Goal: Obtain resource: Download file/media

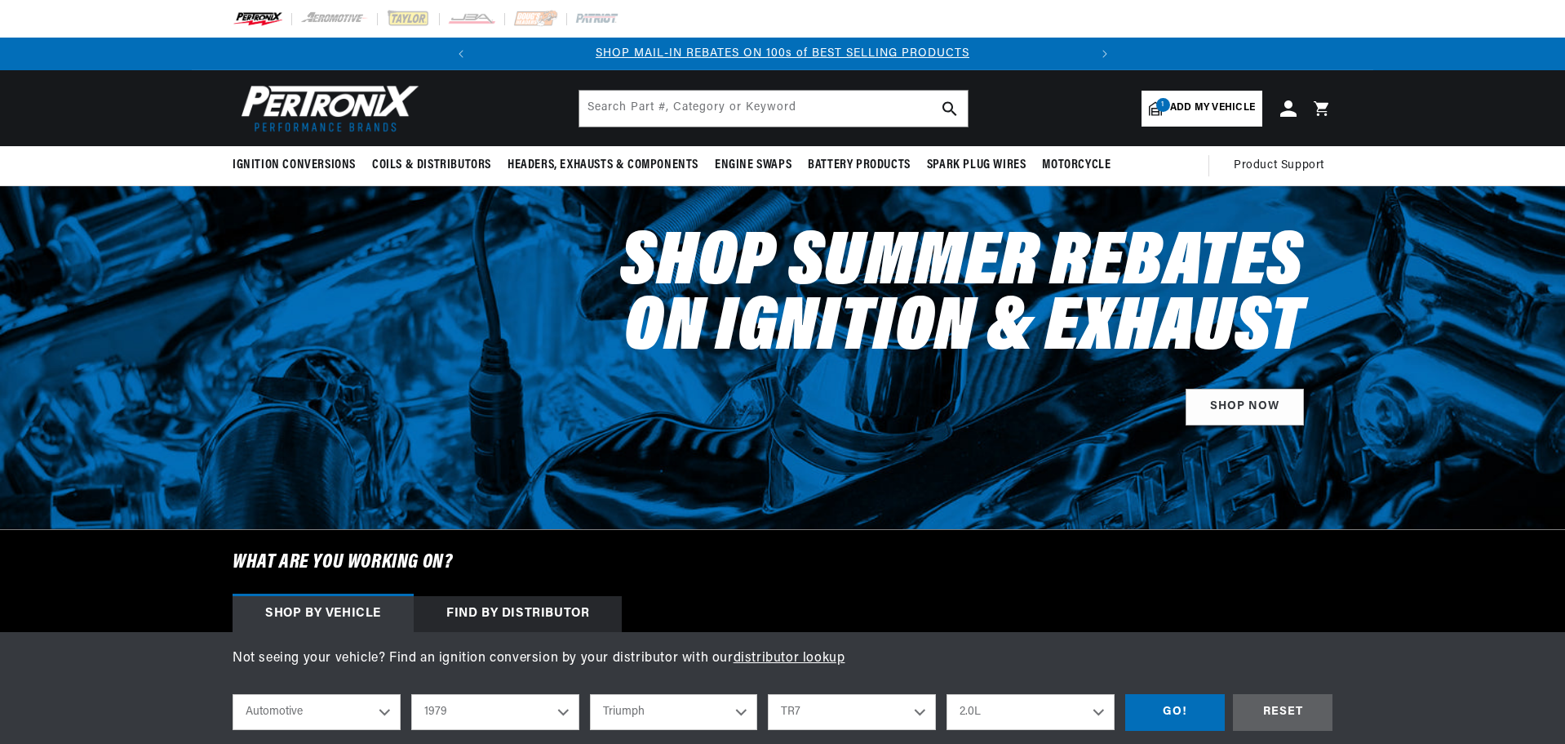
select select "1979"
select select "Triumph"
select select "TR7"
drag, startPoint x: 0, startPoint y: 0, endPoint x: 593, endPoint y: 115, distance: 604.4
click at [591, 113] on input "text" at bounding box center [773, 109] width 388 height 36
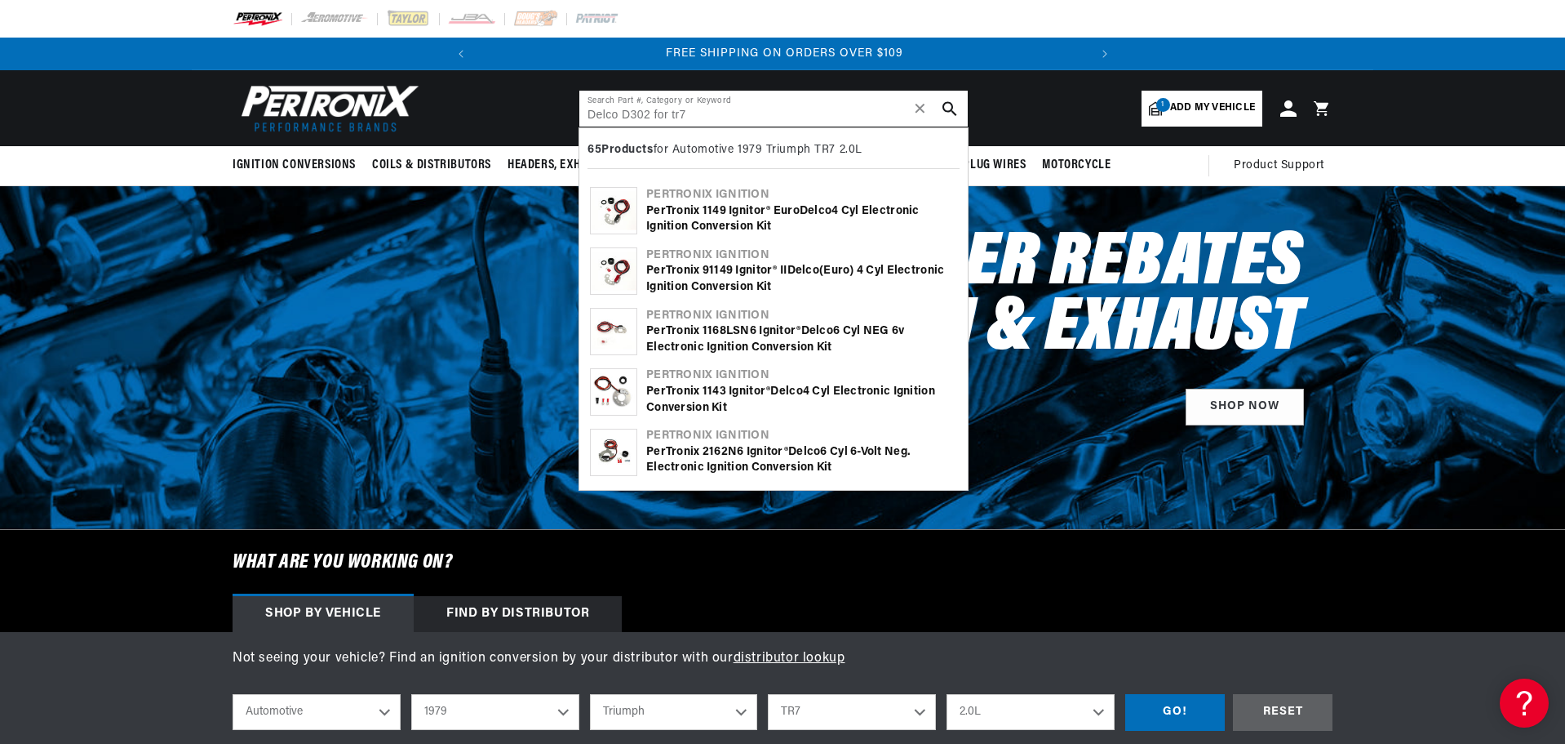
type input "Delco D302 for tr7"
click at [949, 102] on use "search button" at bounding box center [950, 108] width 14 height 14
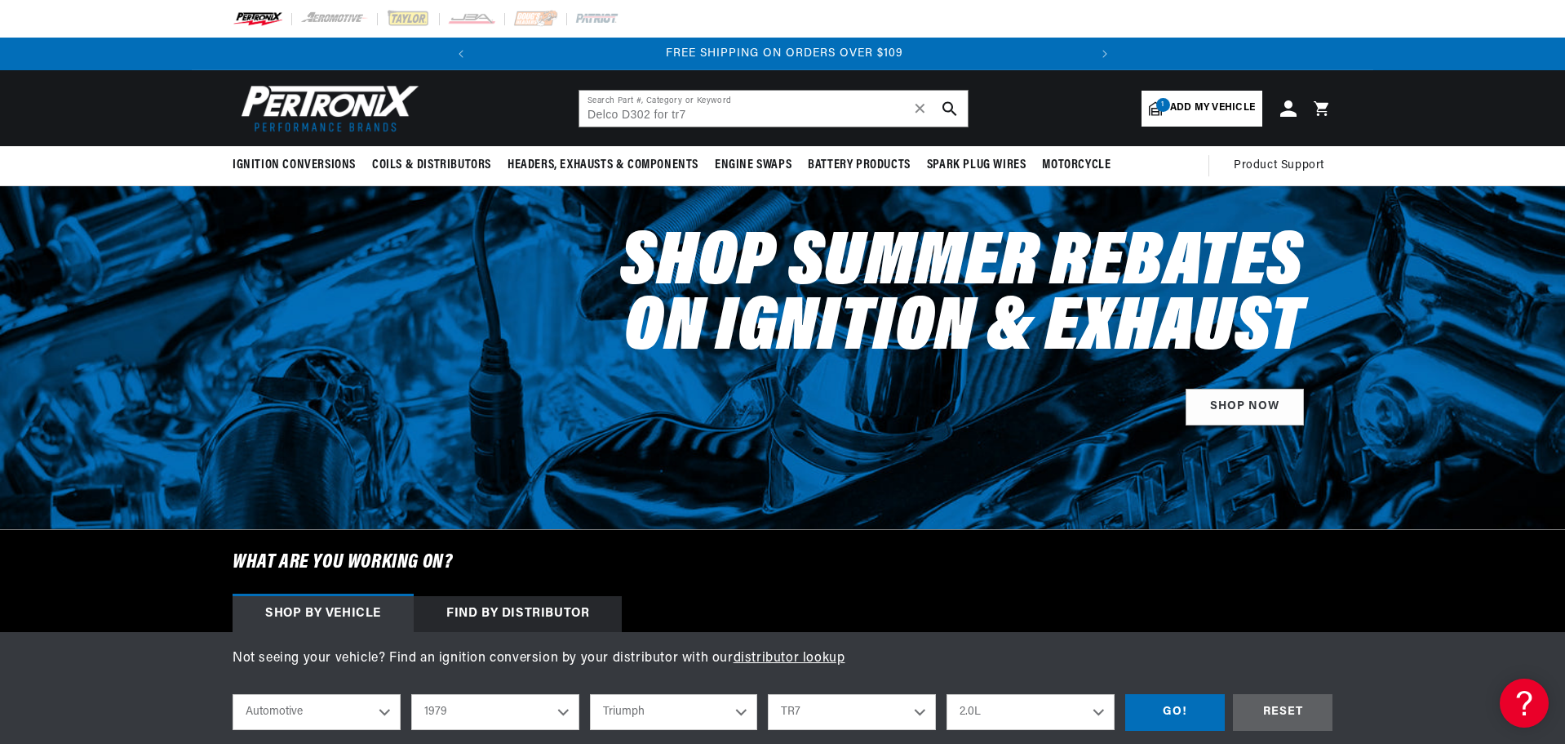
scroll to position [0, 517]
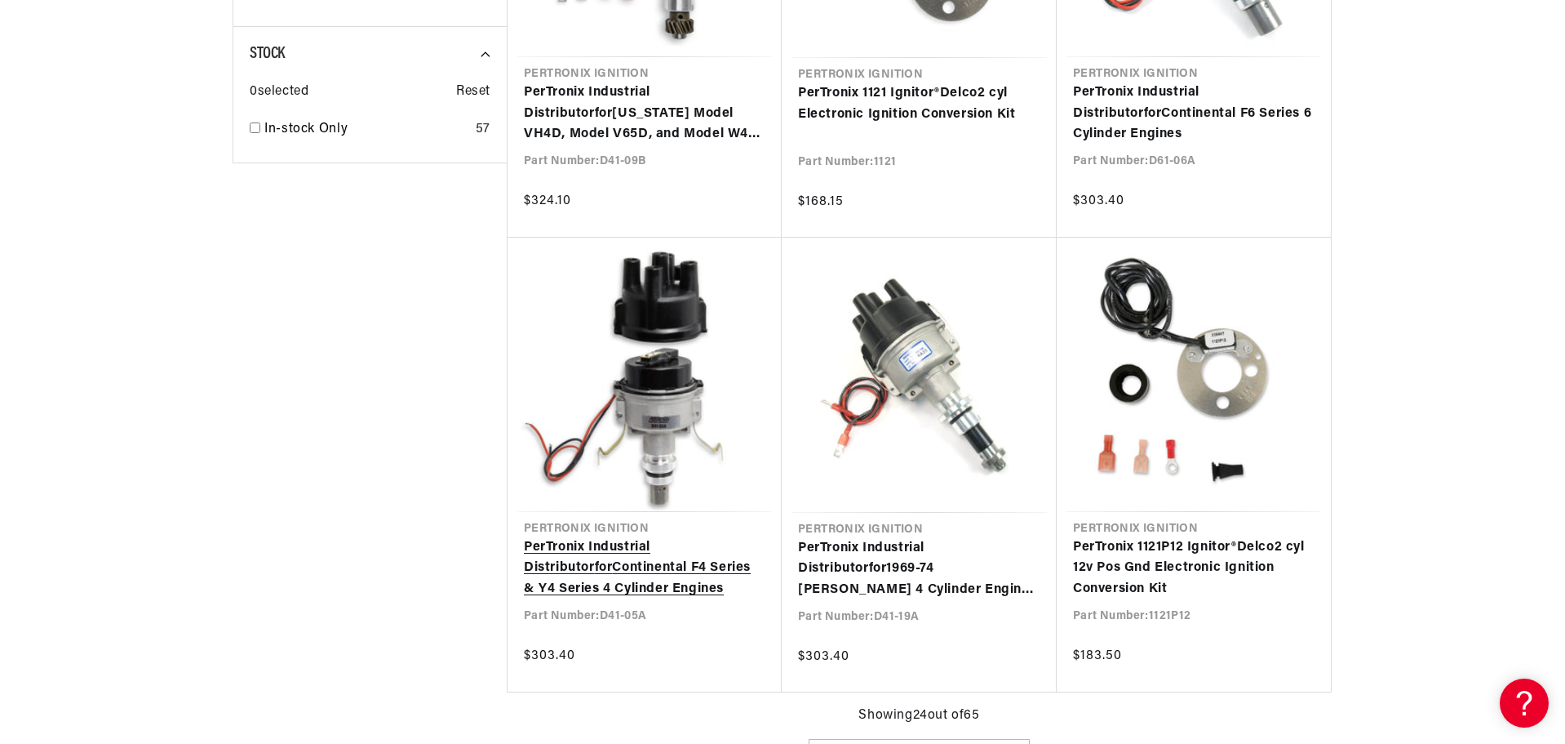
type input "Delco for"
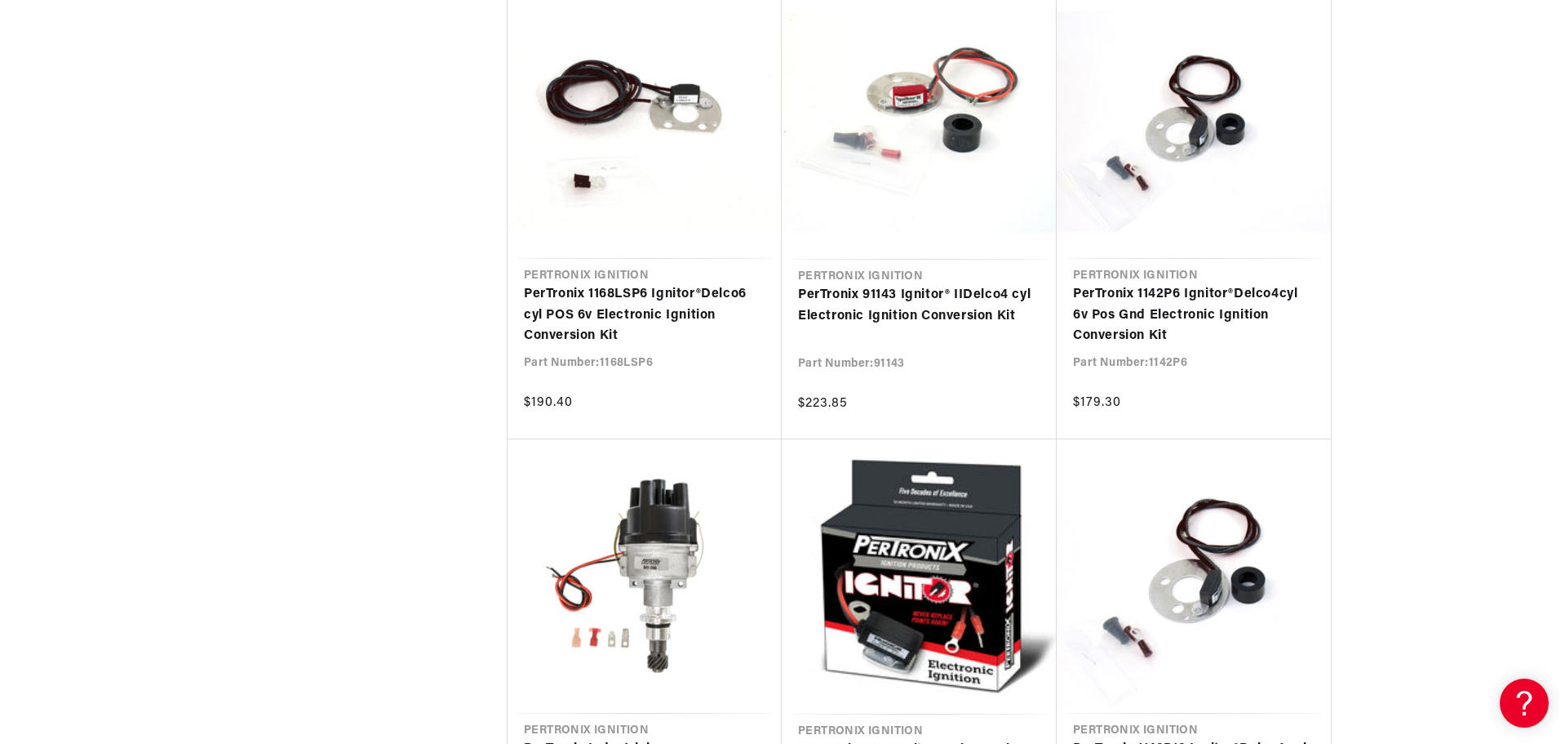
scroll to position [2142, 0]
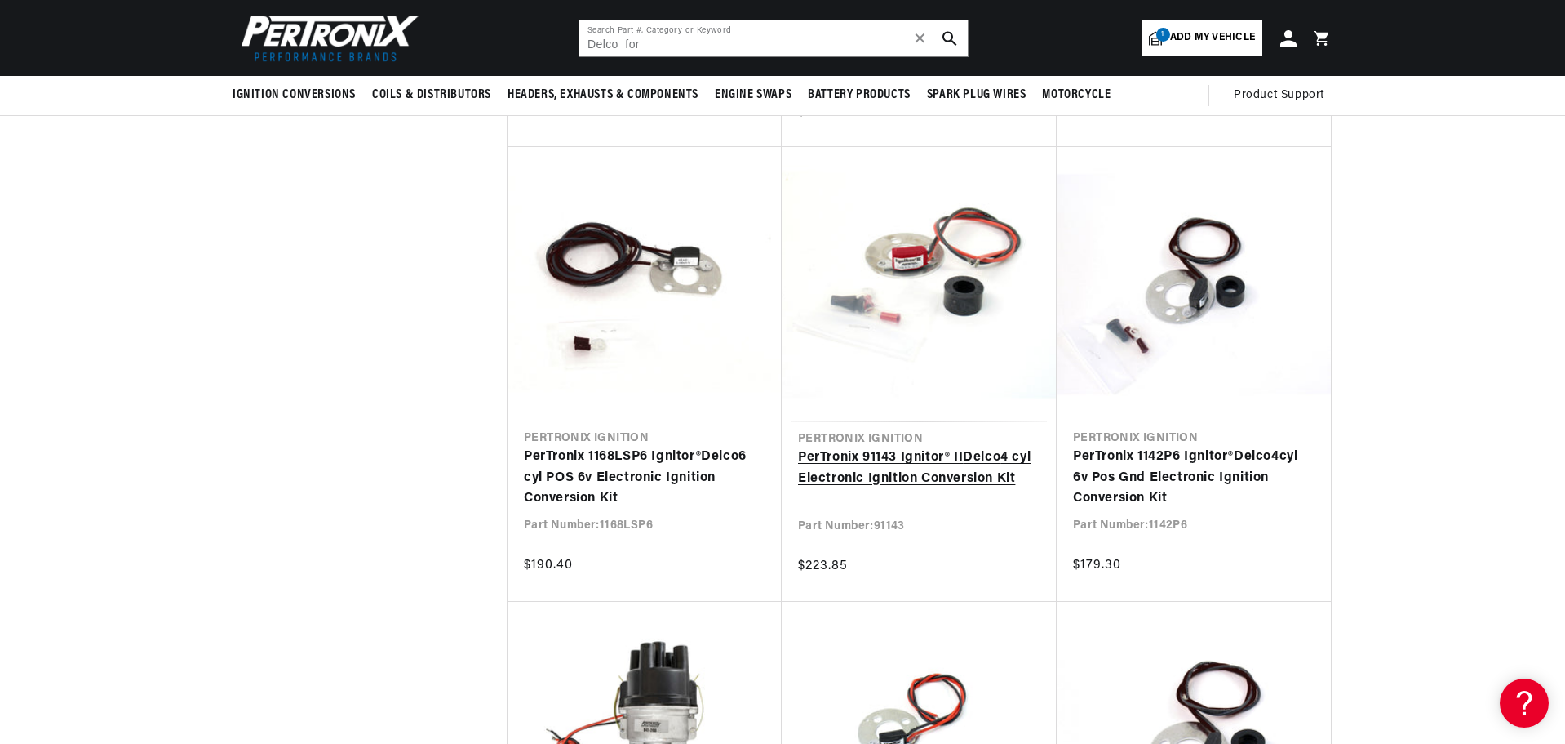
click at [883, 464] on link "PerTronix 91143 Ignitor® II Delco 4 cyl Electronic Ignition Conversion Kit" at bounding box center [919, 468] width 242 height 42
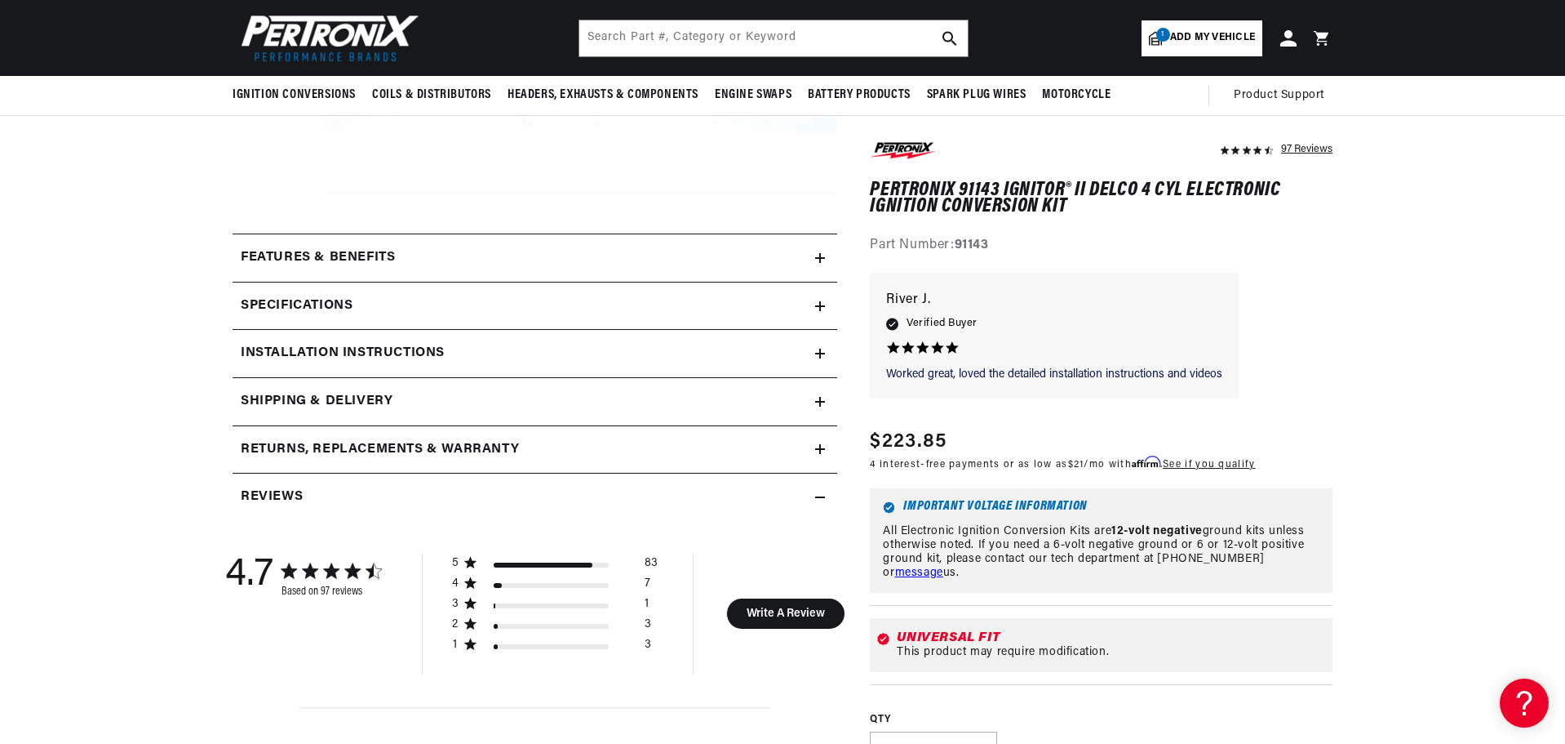
scroll to position [512, 0]
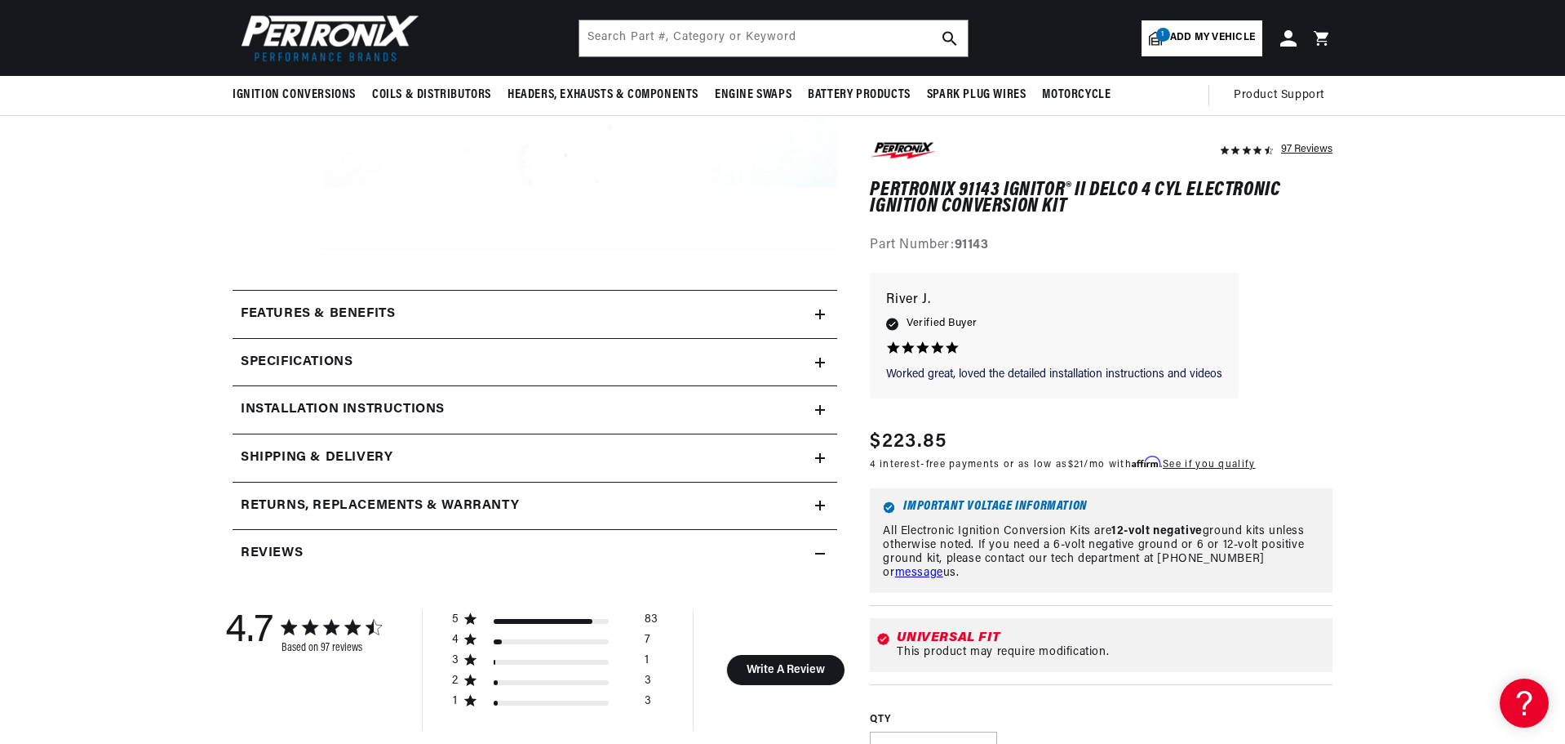
click at [397, 411] on h2 "Installation instructions" at bounding box center [343, 409] width 204 height 21
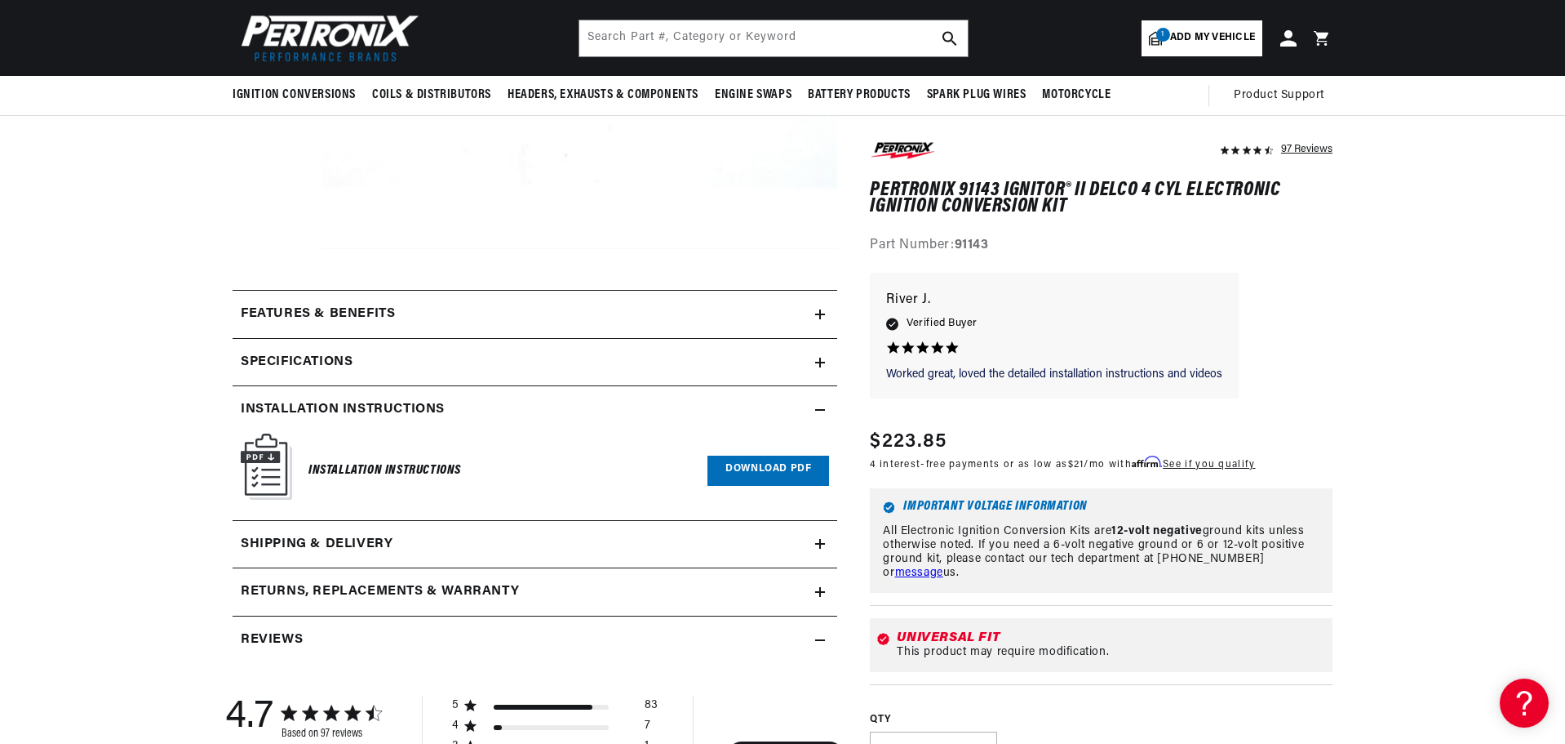
scroll to position [0, 610]
click at [751, 461] on link "Download PDF" at bounding box center [769, 470] width 122 height 30
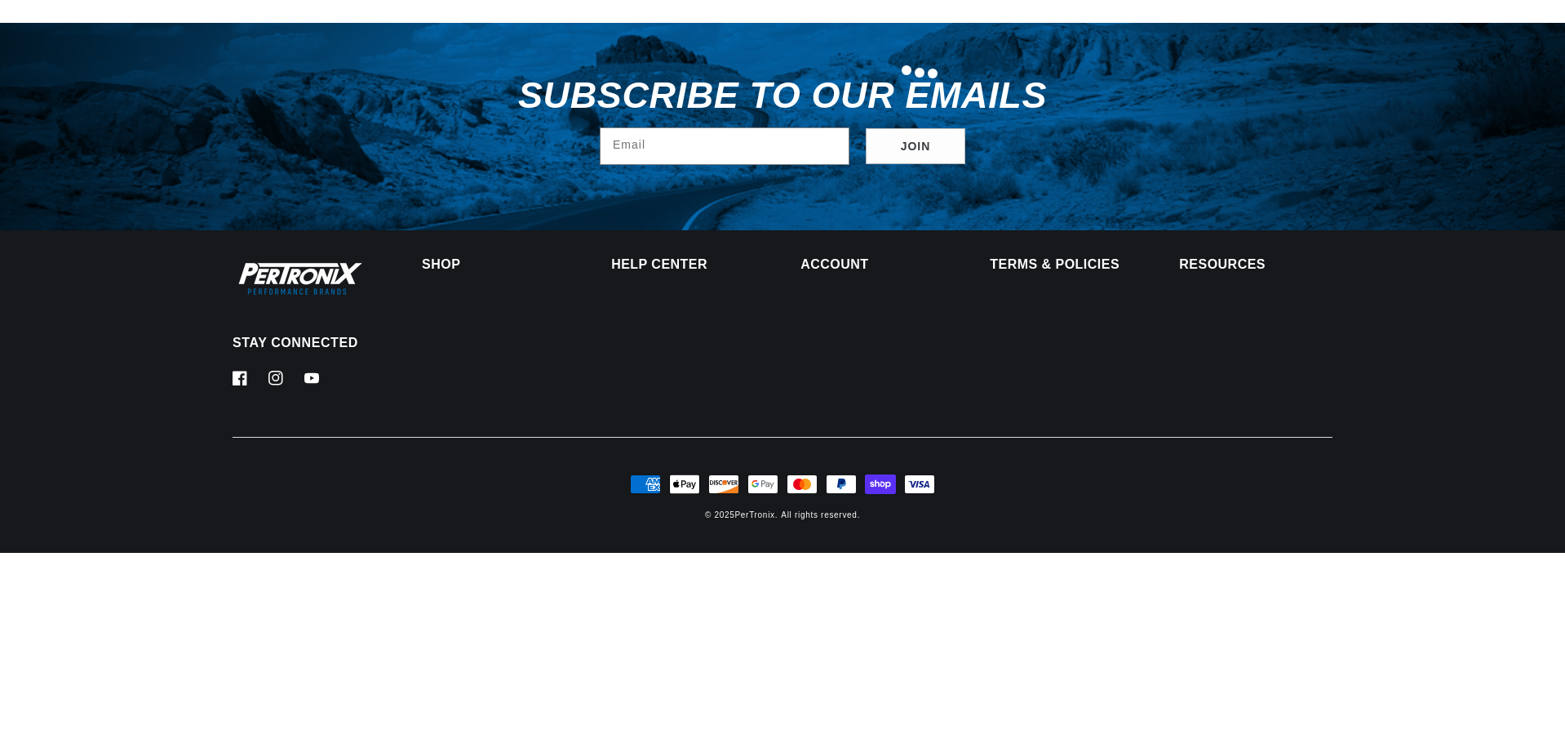
type input "Delco for"
